Goal: Task Accomplishment & Management: Use online tool/utility

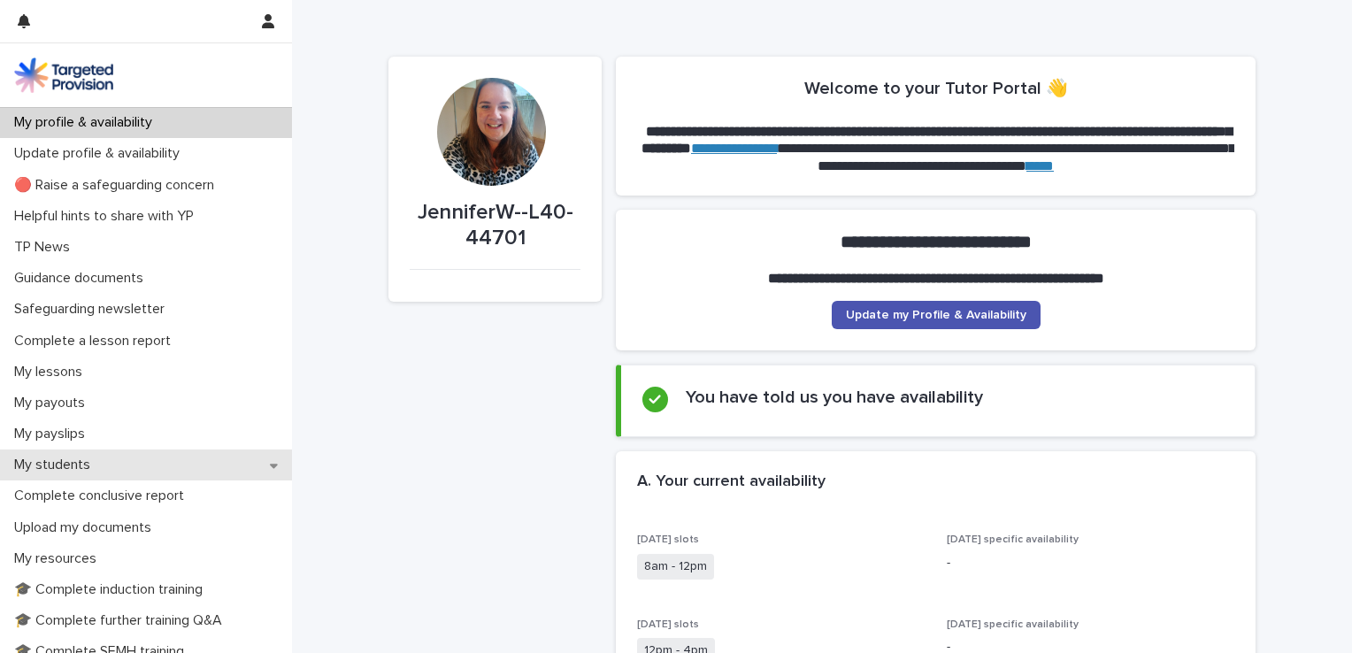
click at [68, 458] on p "My students" at bounding box center [55, 465] width 97 height 17
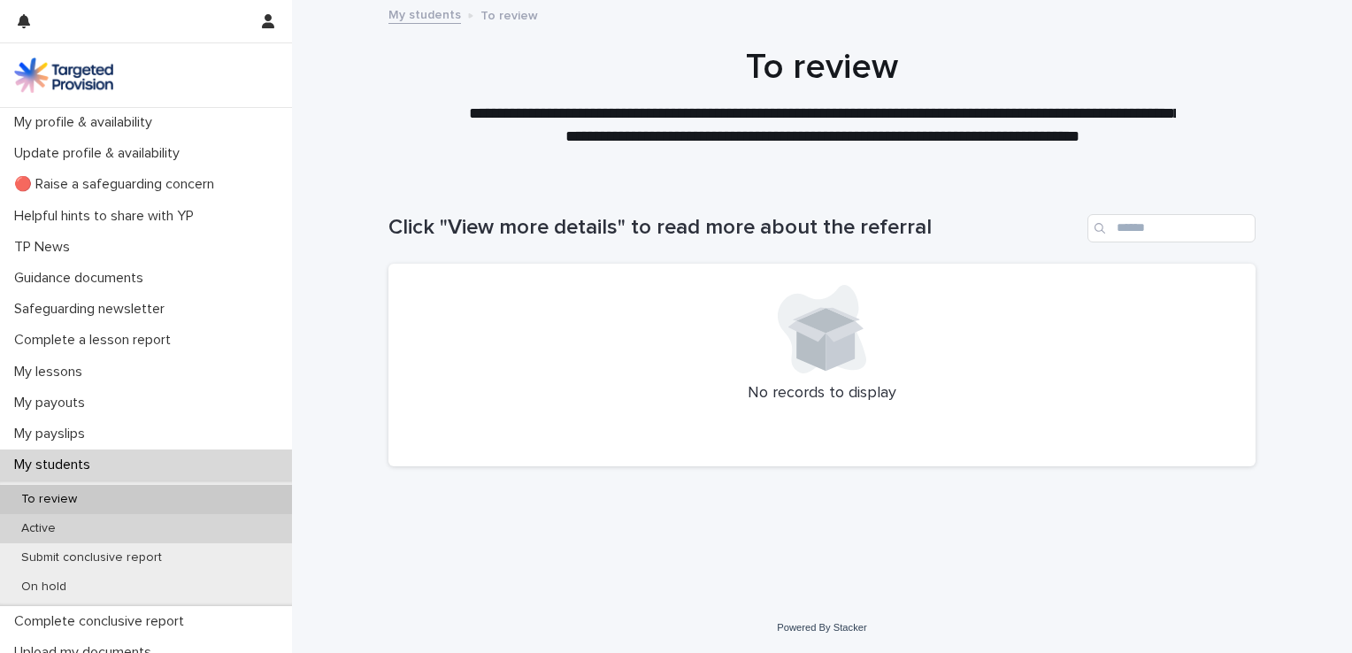
click at [43, 533] on p "Active" at bounding box center [38, 528] width 63 height 15
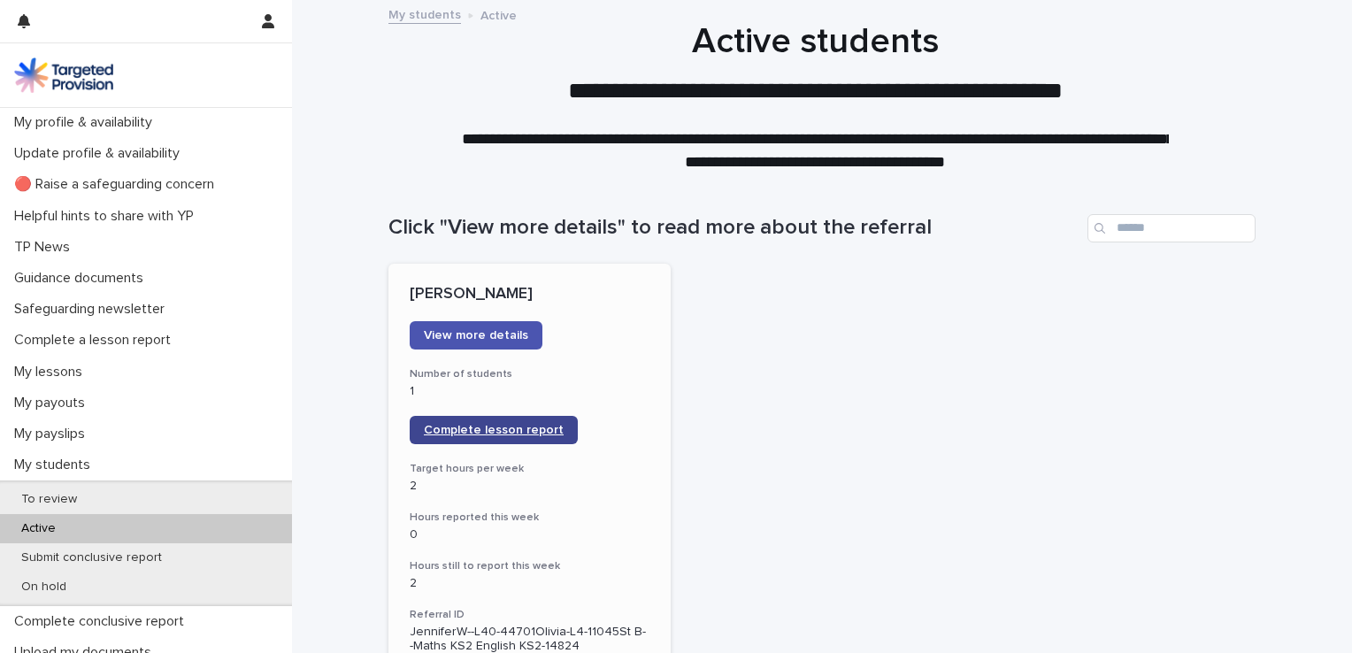
click at [465, 430] on span "Complete lesson report" at bounding box center [494, 430] width 140 height 12
